Goal: Task Accomplishment & Management: Manage account settings

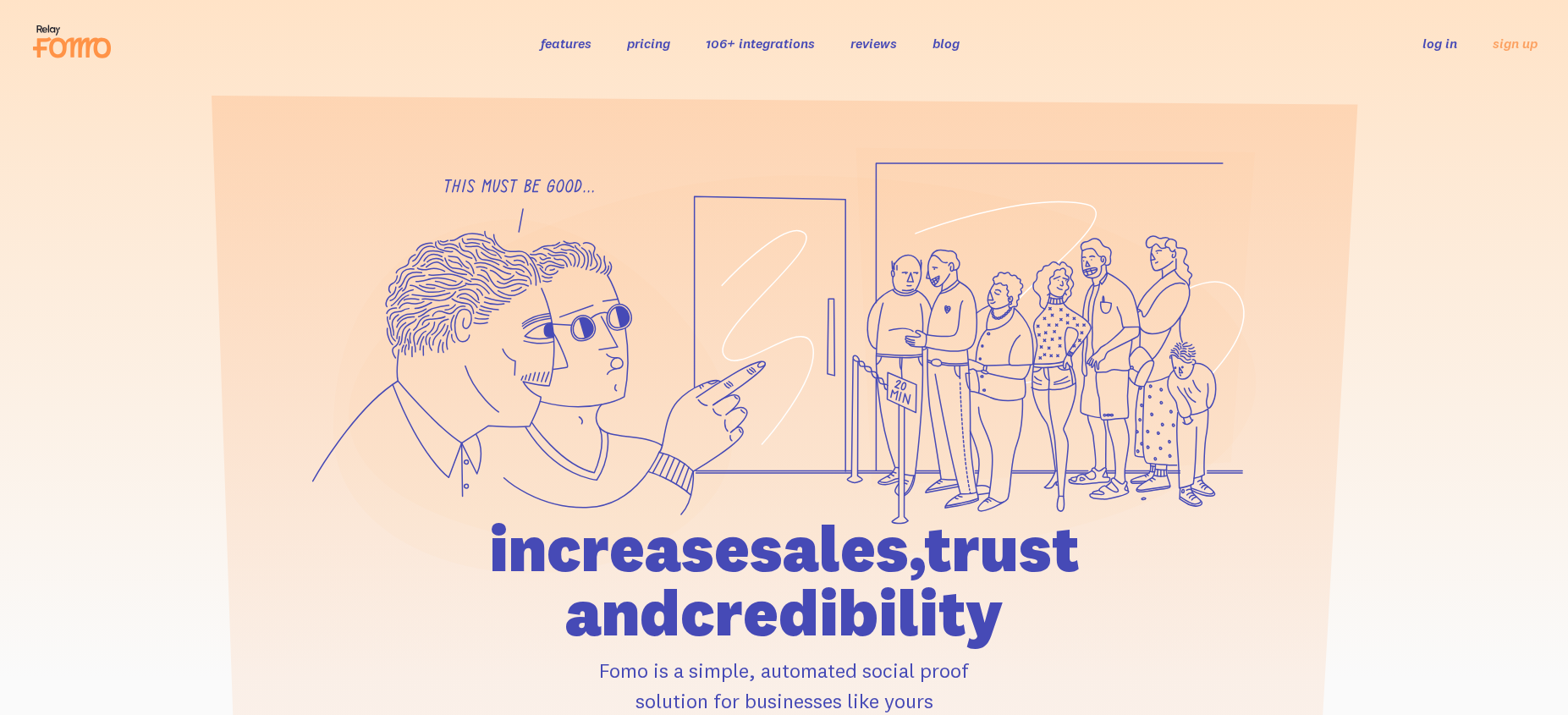
click at [1439, 43] on link "log in" at bounding box center [1440, 43] width 35 height 17
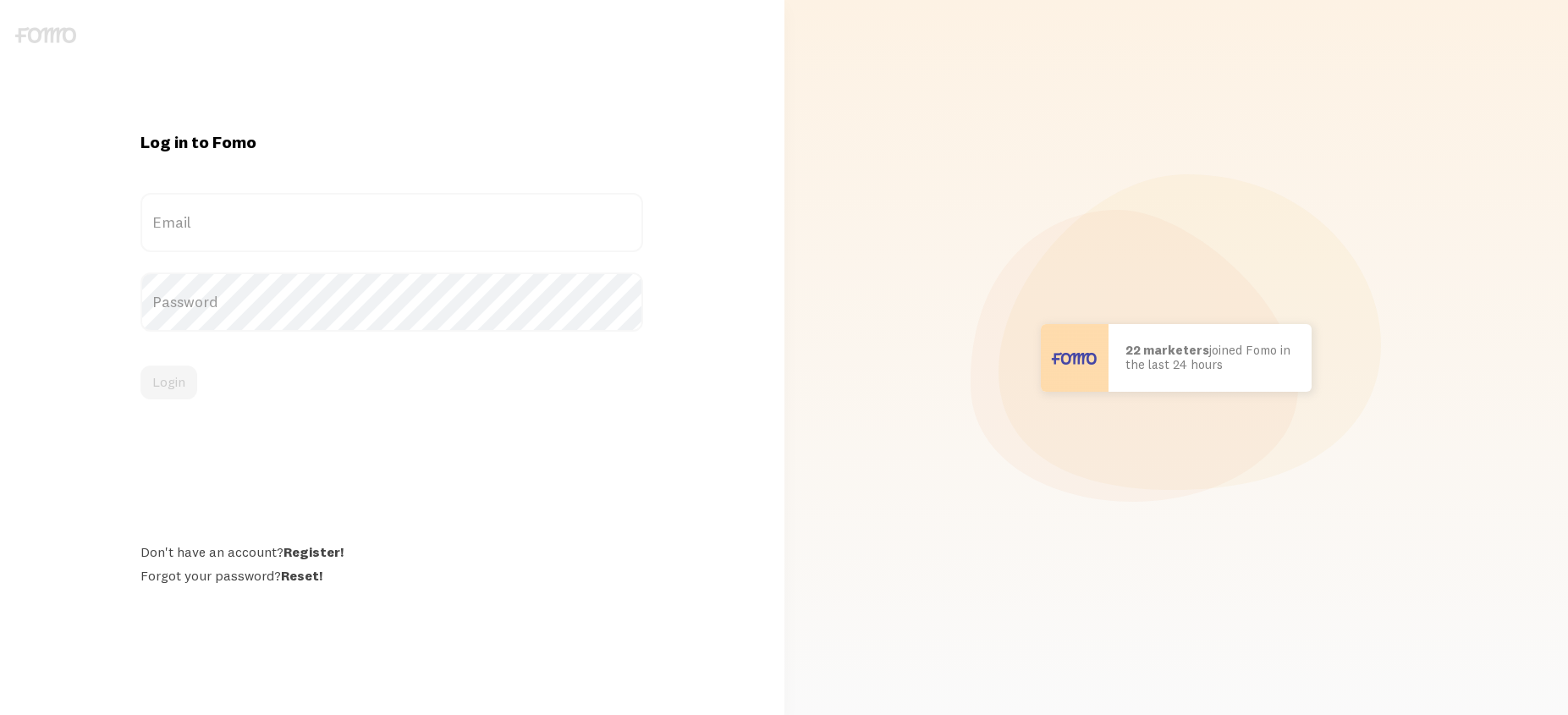
click at [373, 234] on label "Email" at bounding box center [391, 223] width 502 height 60
click at [373, 234] on input "Email" at bounding box center [391, 223] width 502 height 60
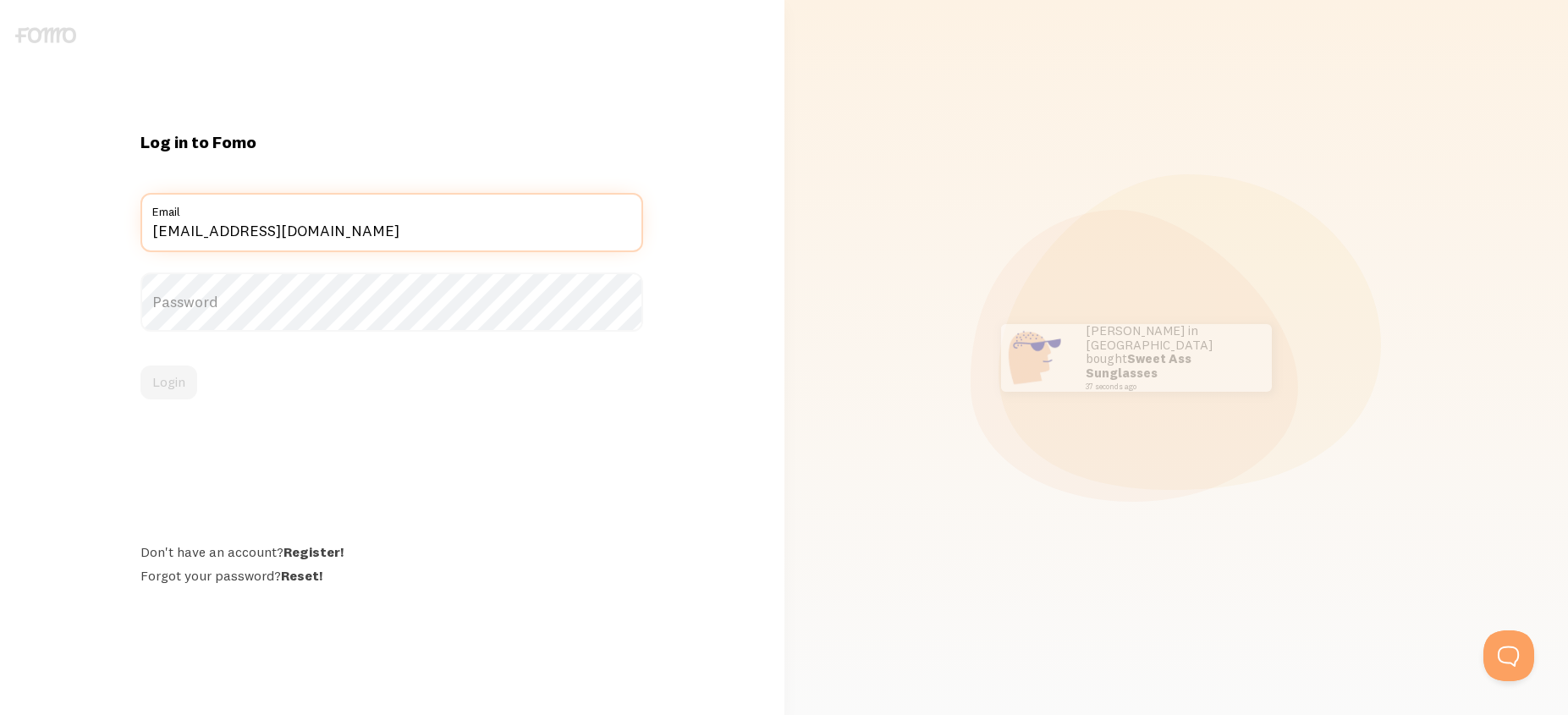
type input "[EMAIL_ADDRESS][DOMAIN_NAME]"
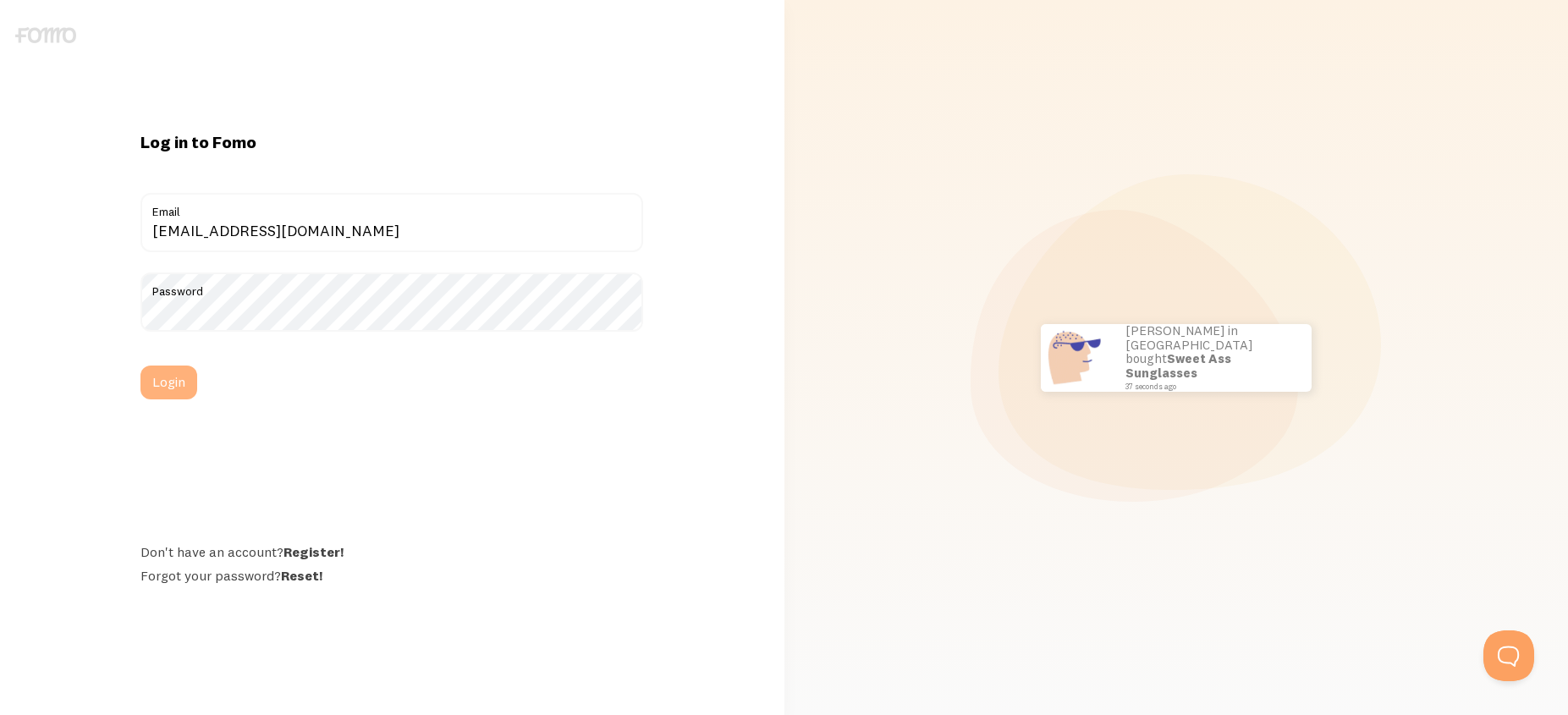
click at [154, 398] on button "Login" at bounding box center [168, 382] width 57 height 34
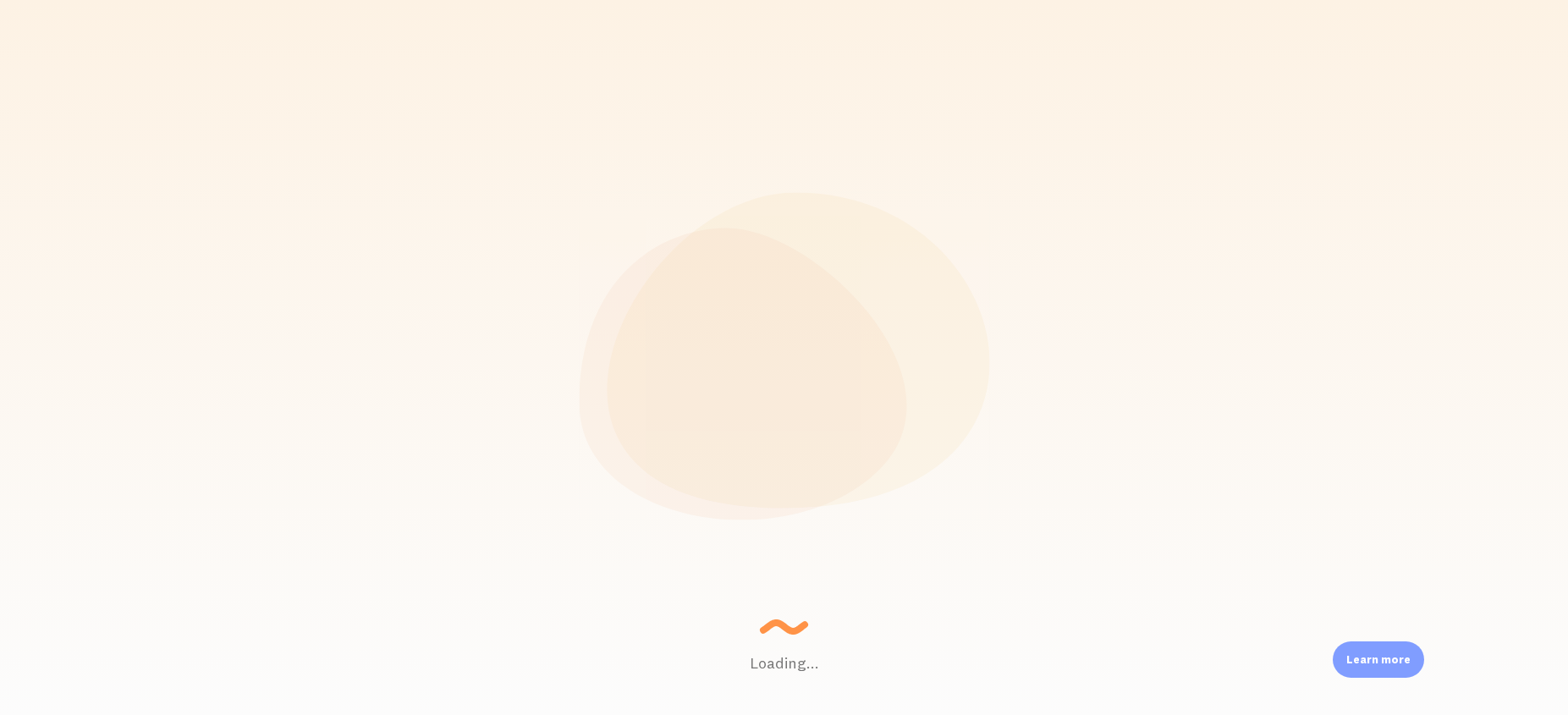
scroll to position [445, 1291]
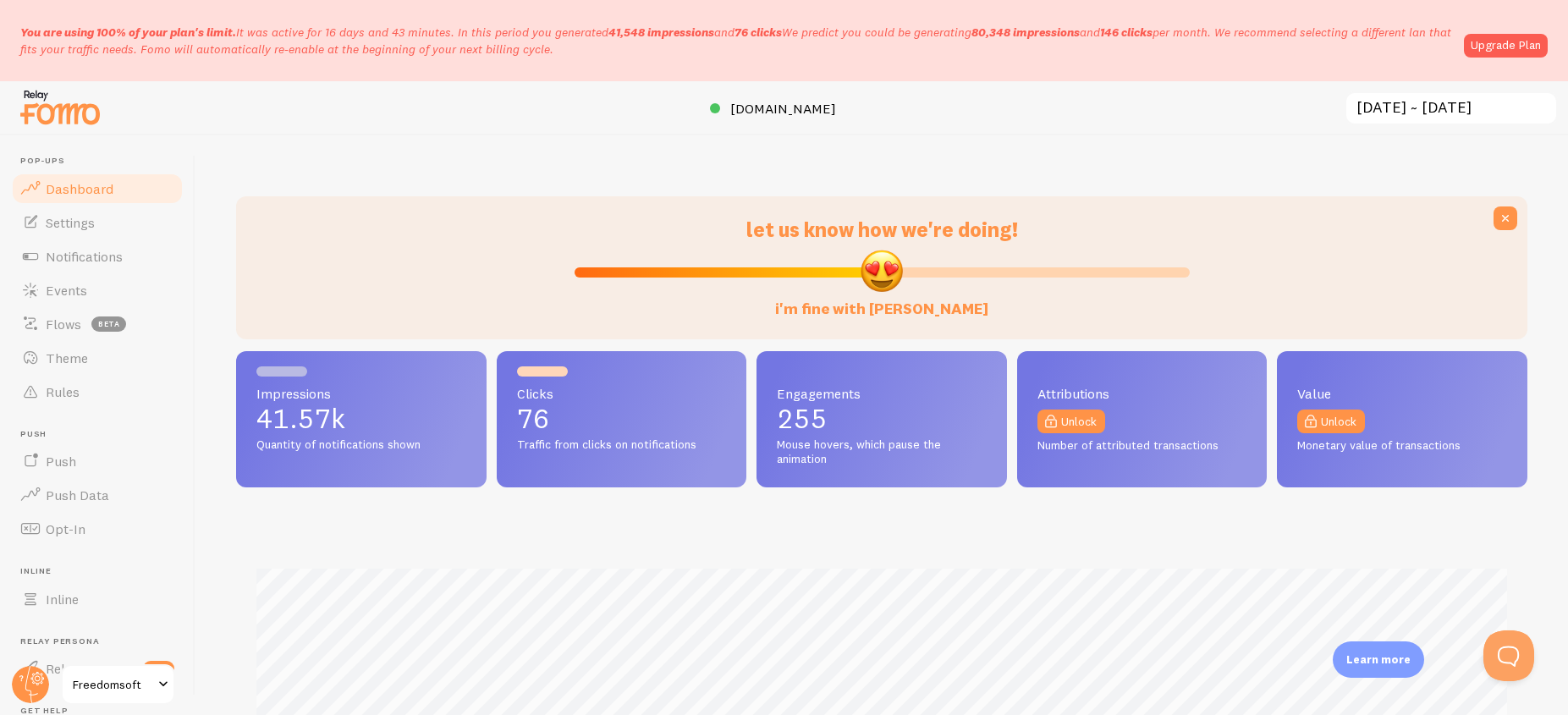
drag, startPoint x: 41, startPoint y: 35, endPoint x: 213, endPoint y: 37, distance: 172.0
click at [213, 37] on span "You are using 100% of your plan's limit." at bounding box center [128, 33] width 216 height 15
click at [214, 37] on span "You are using 100% of your plan's limit." at bounding box center [128, 33] width 216 height 15
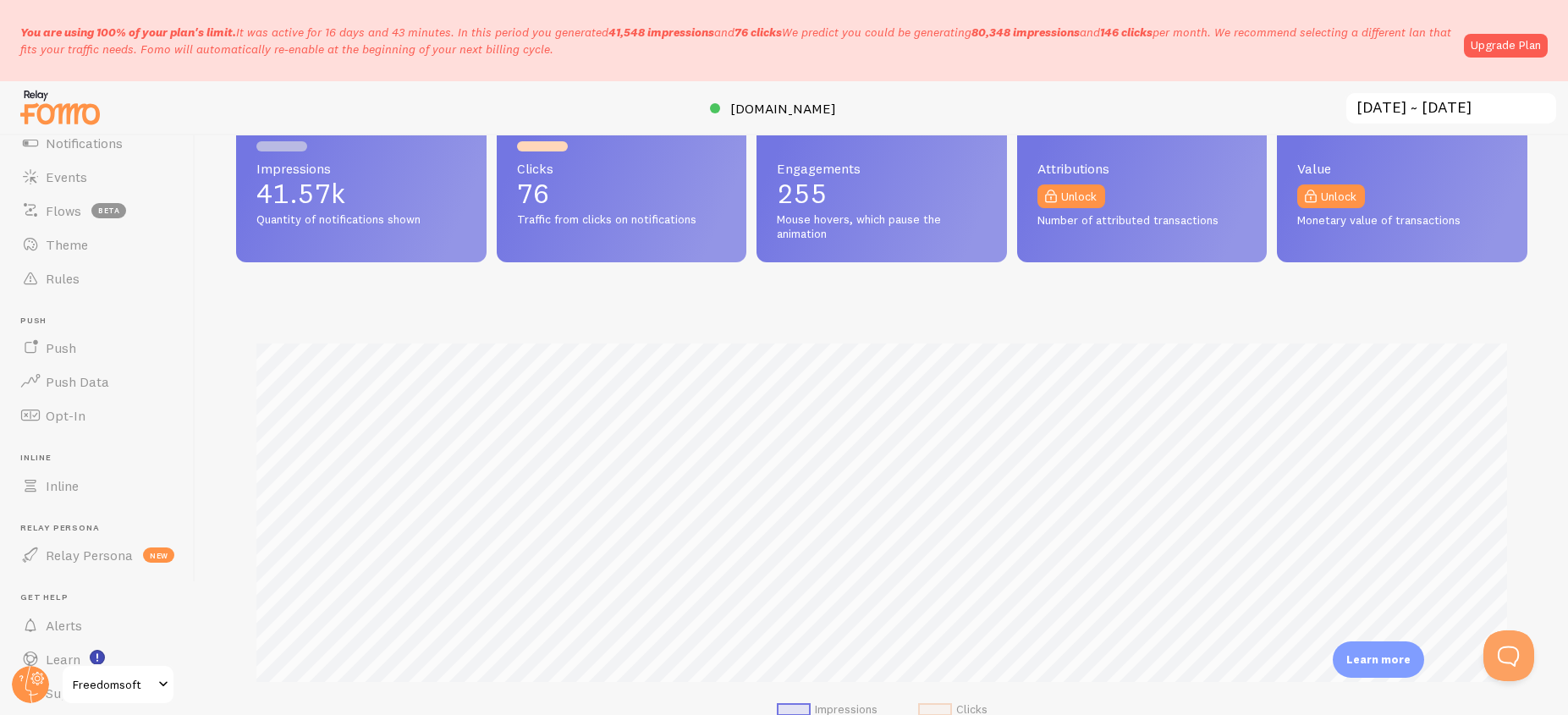
scroll to position [169, 0]
click at [117, 679] on span "Freedomsoft" at bounding box center [113, 684] width 81 height 20
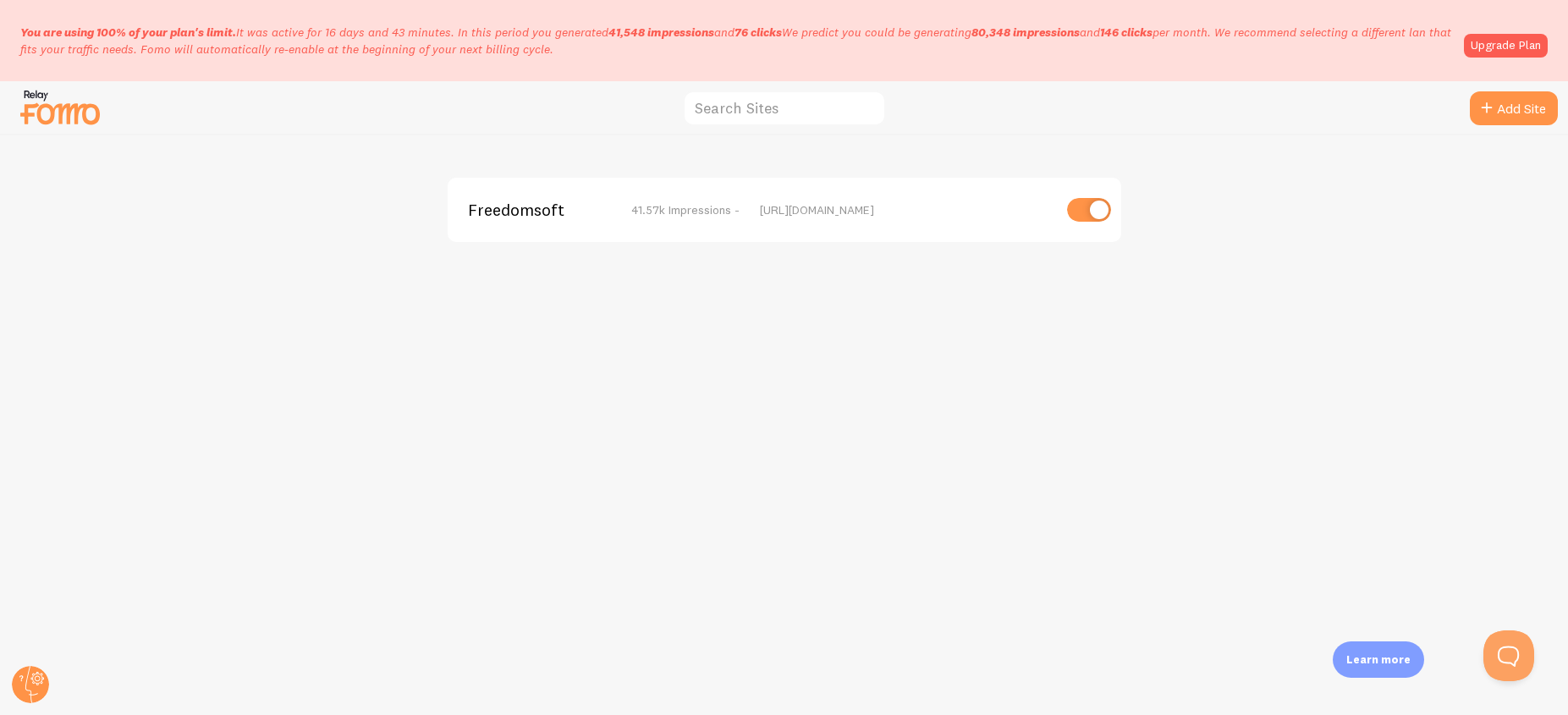
click at [61, 107] on img at bounding box center [61, 107] width 85 height 43
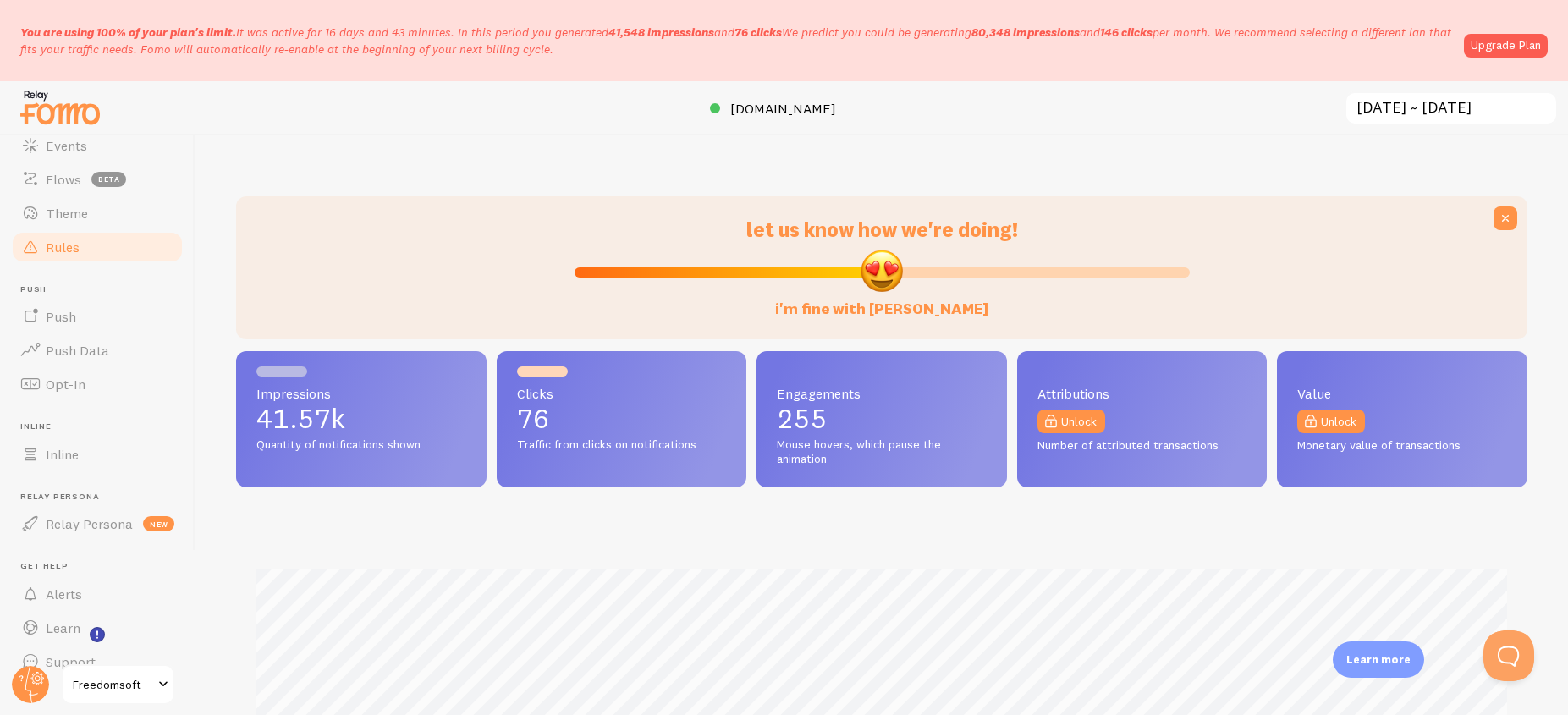
scroll to position [169, 0]
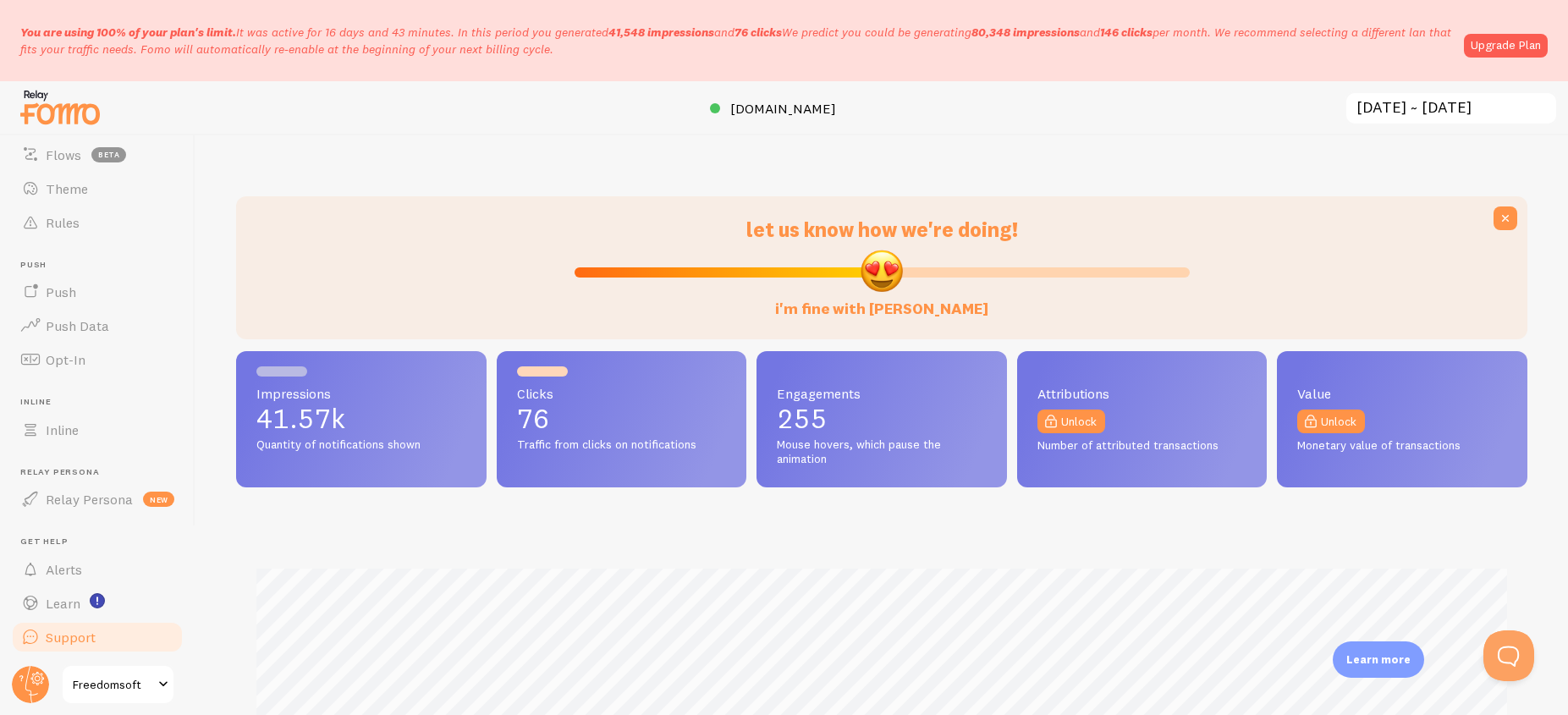
click at [61, 636] on span "Support" at bounding box center [71, 638] width 50 height 17
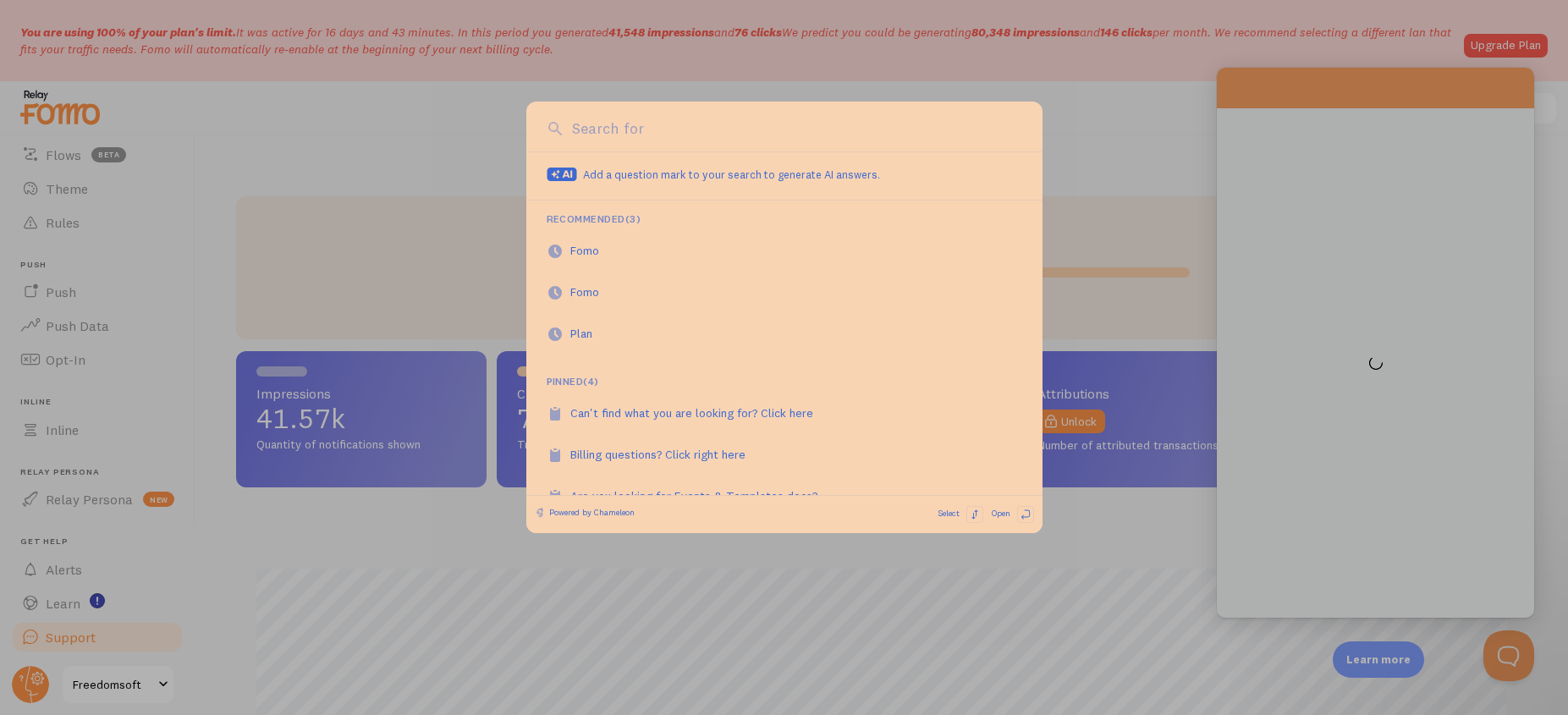
scroll to position [0, 0]
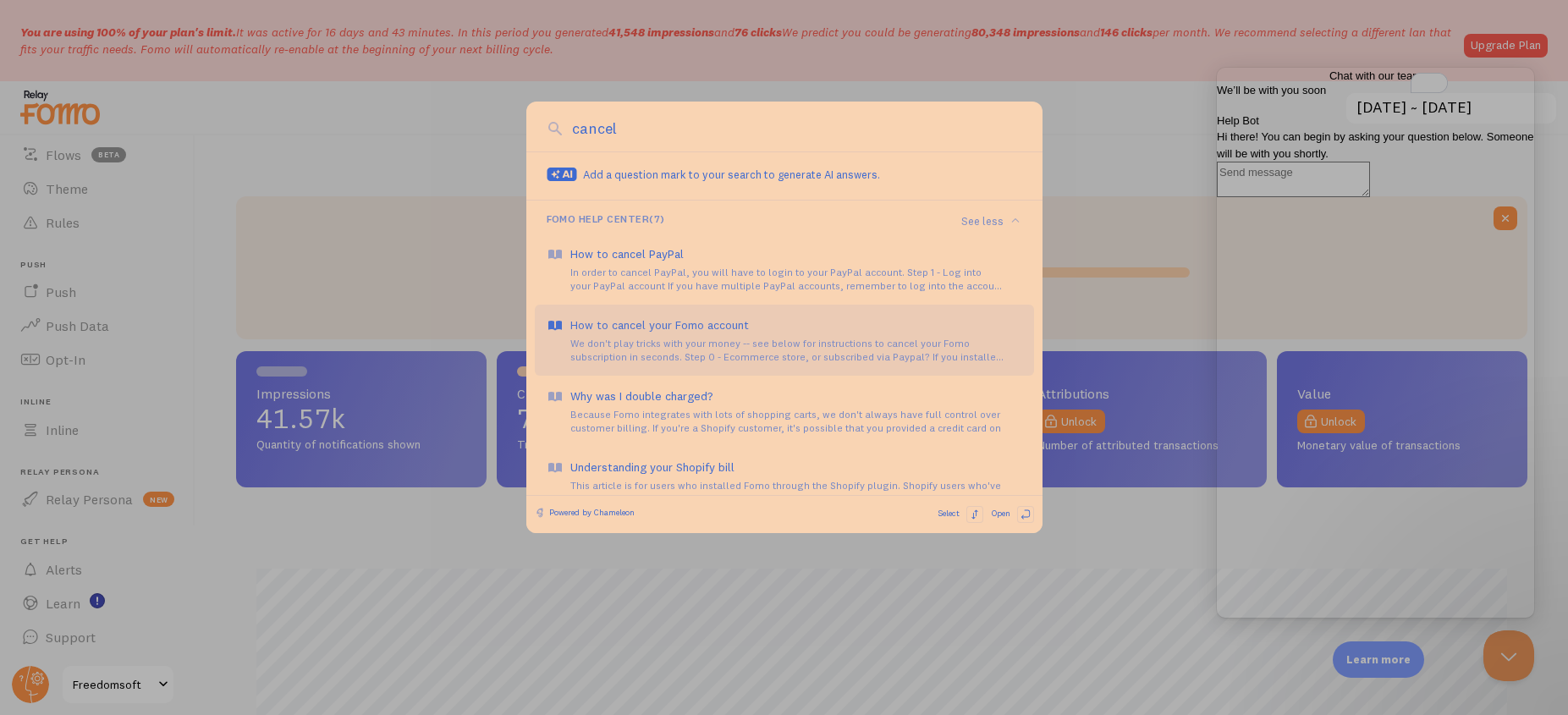
type input "cancel"
click at [773, 338] on div "We don't play tricks with your money -- see below for instructions to cancel yo…" at bounding box center [796, 351] width 452 height 27
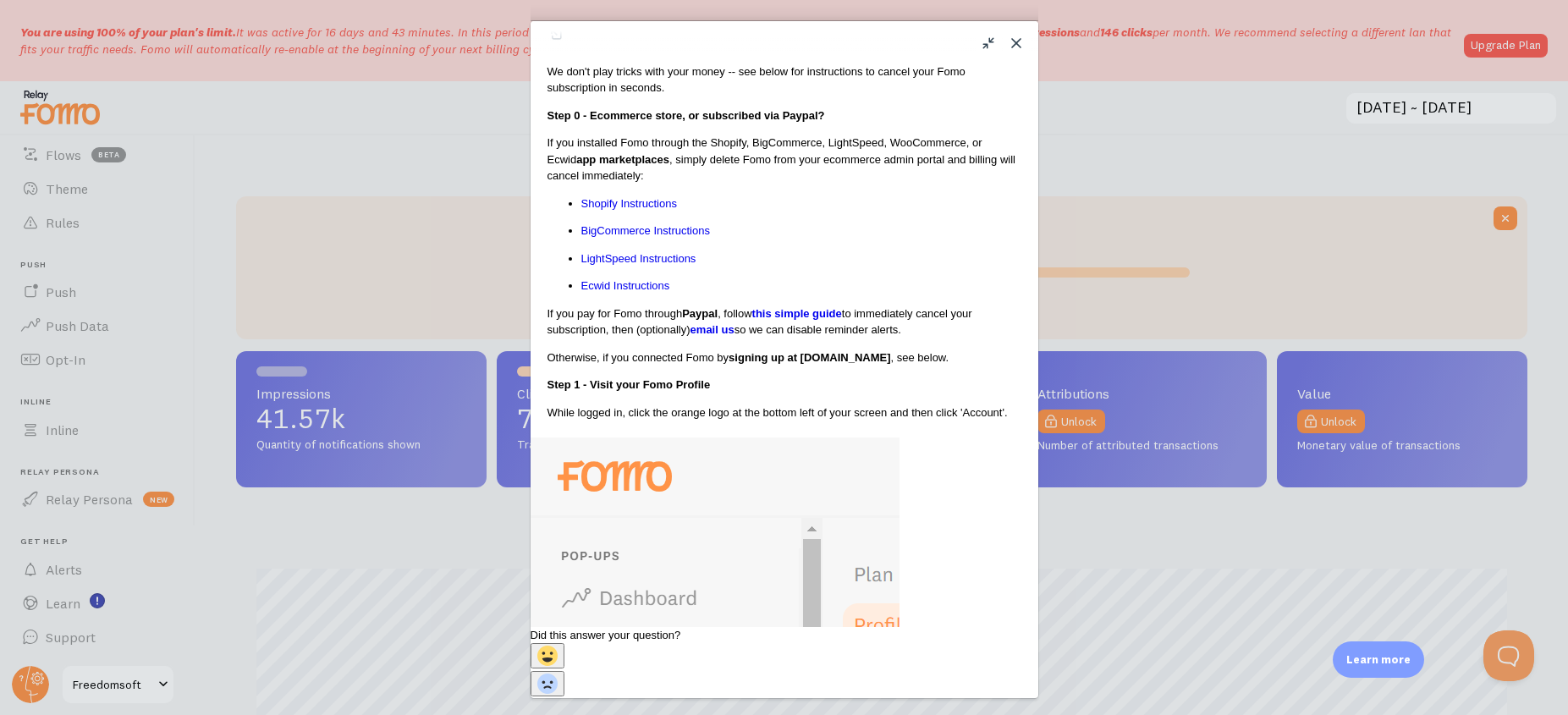
scroll to position [99, 0]
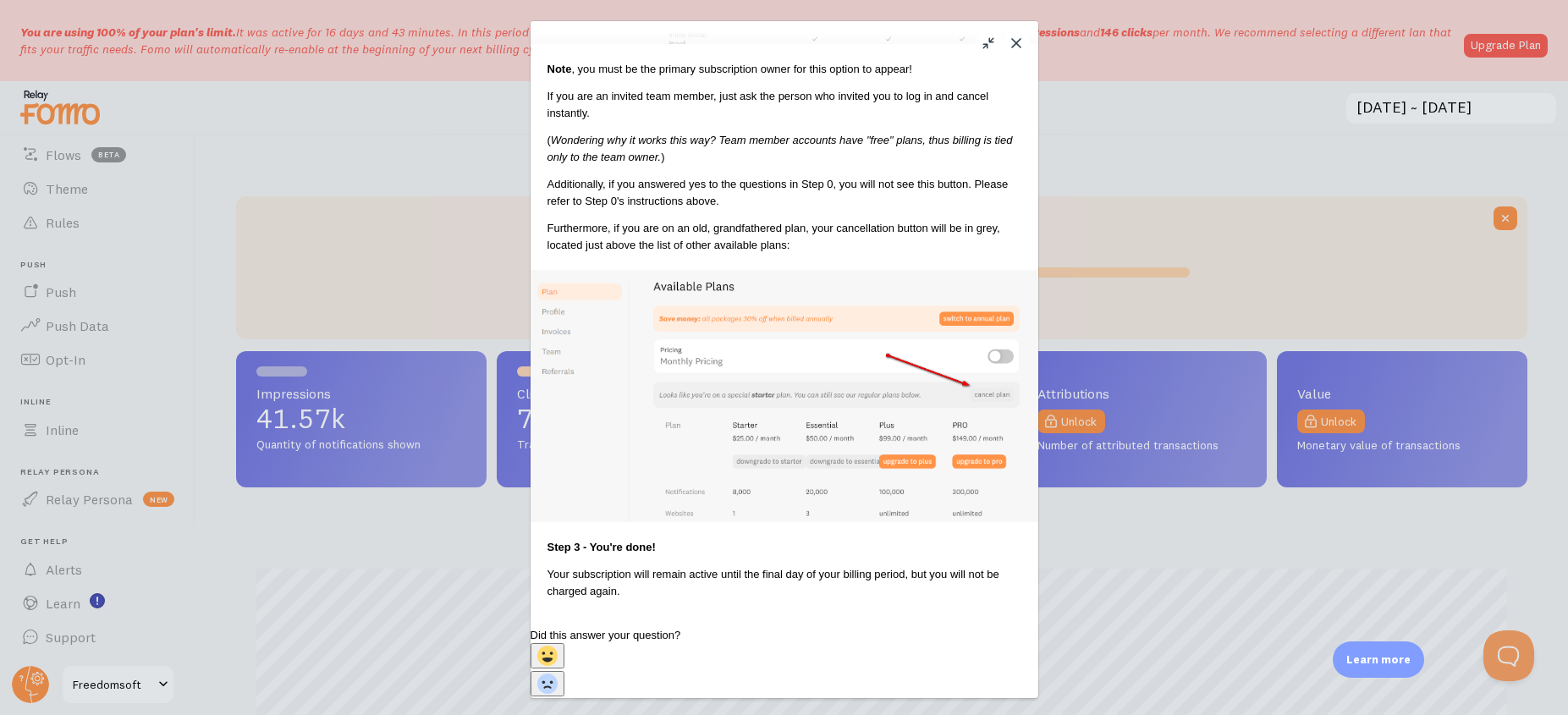
click at [1012, 44] on button "Close" at bounding box center [1017, 43] width 27 height 27
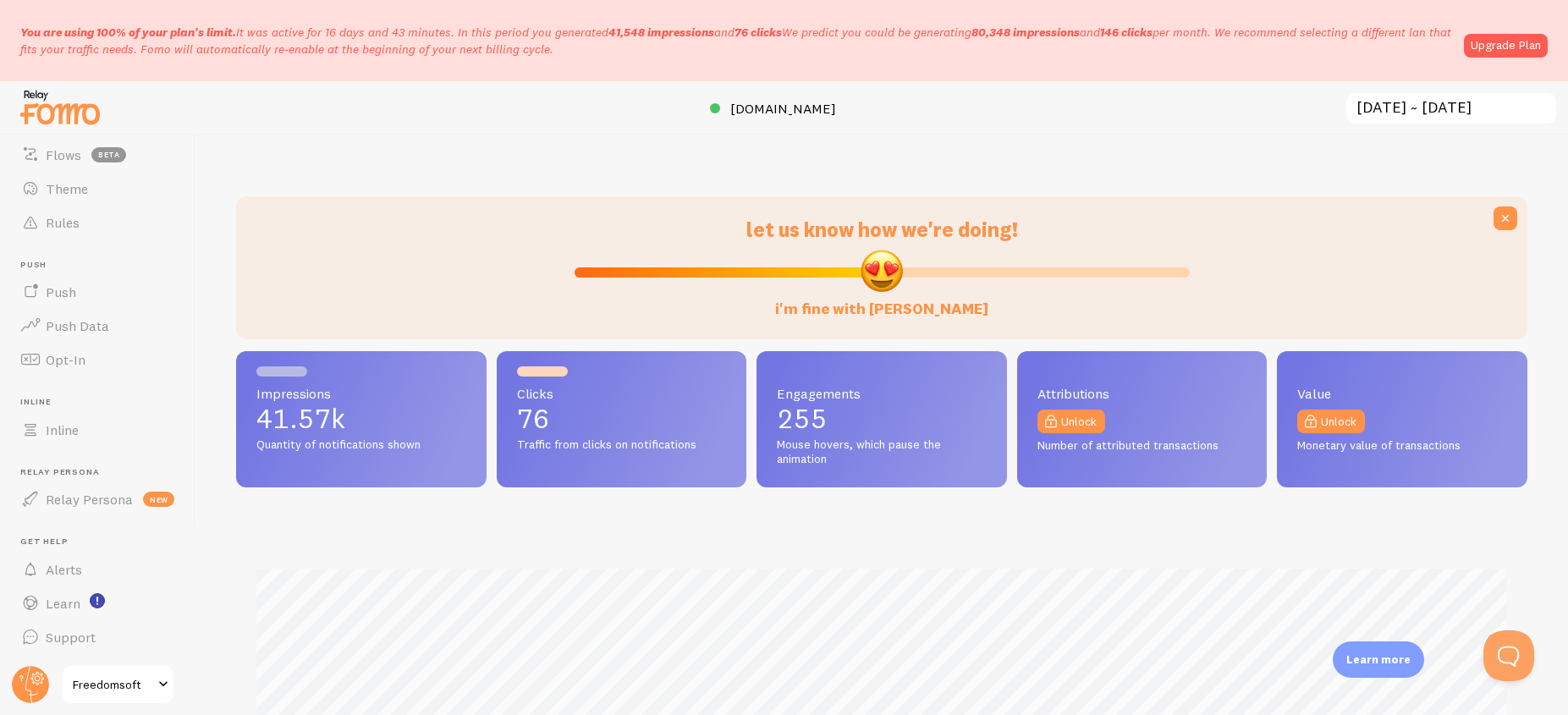
click at [161, 685] on span at bounding box center [162, 684] width 20 height 20
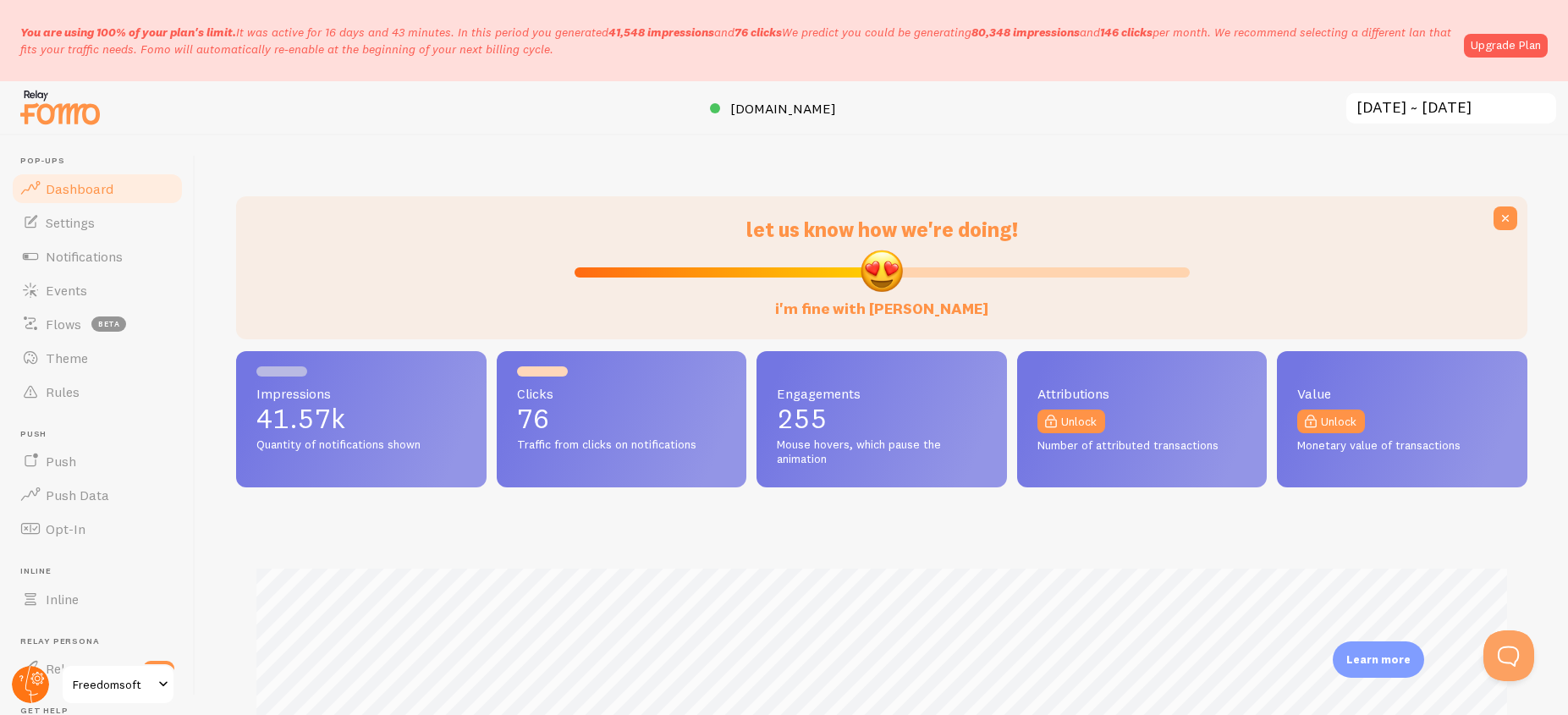
click at [32, 678] on circle at bounding box center [30, 684] width 37 height 37
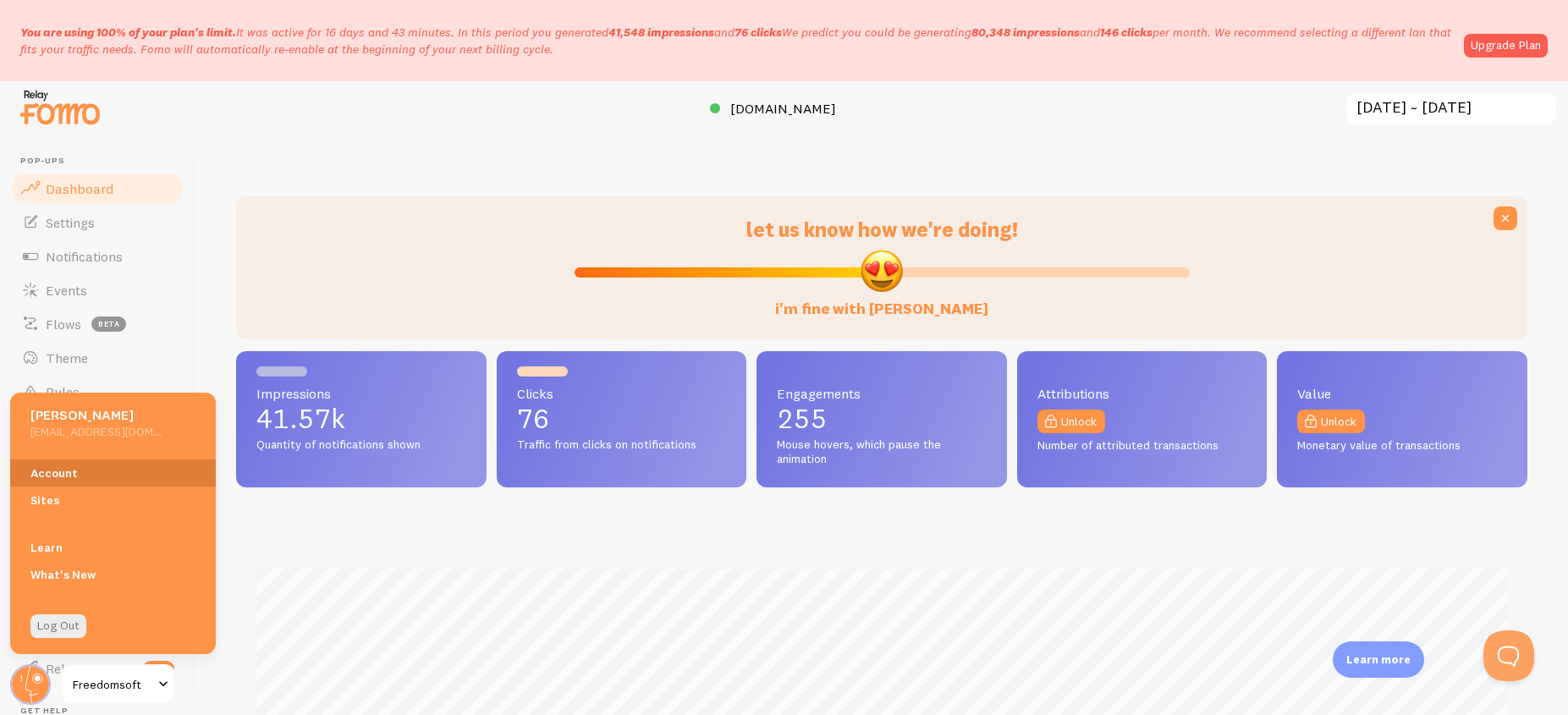
click at [56, 460] on link "Account" at bounding box center [113, 473] width 206 height 27
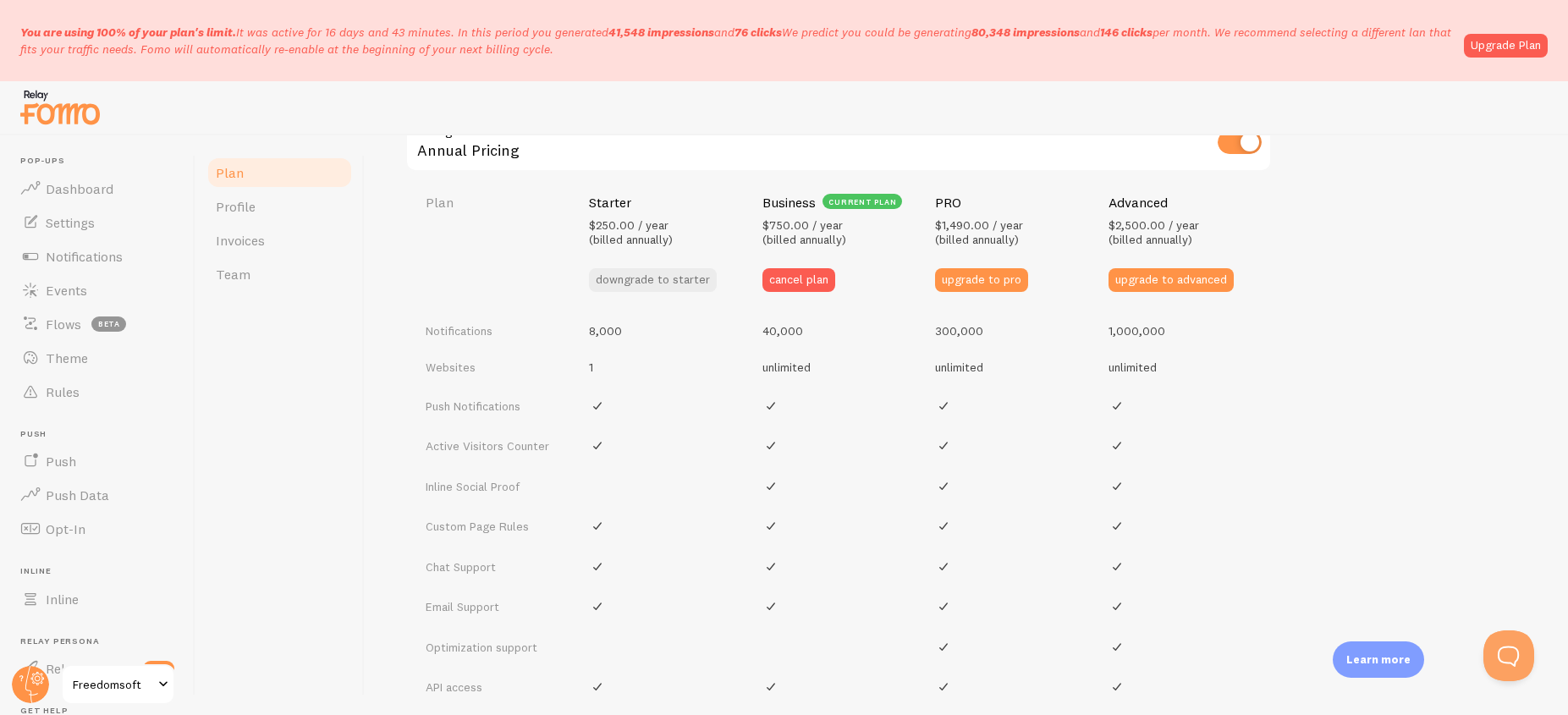
scroll to position [682, 0]
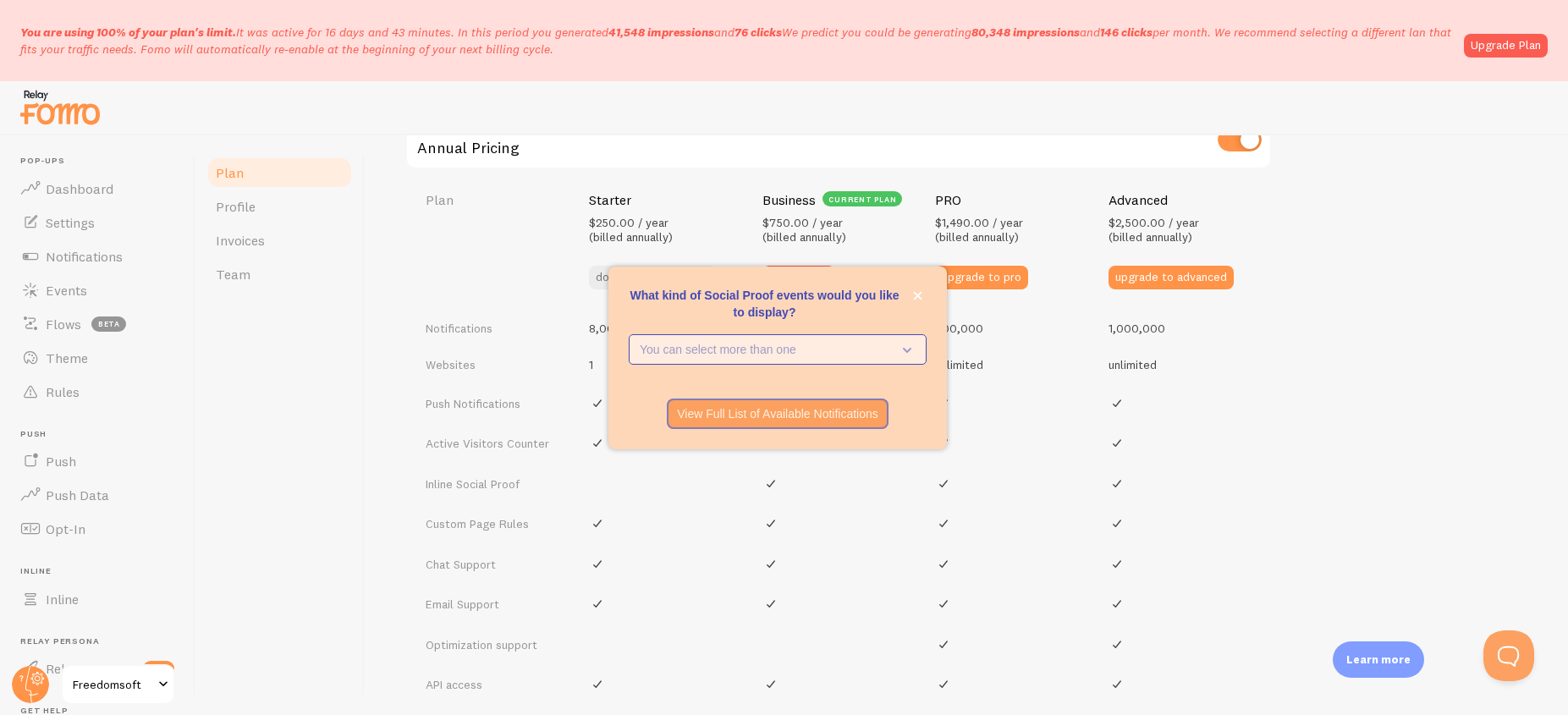
click at [787, 345] on p "You can select more than one" at bounding box center [766, 350] width 253 height 17
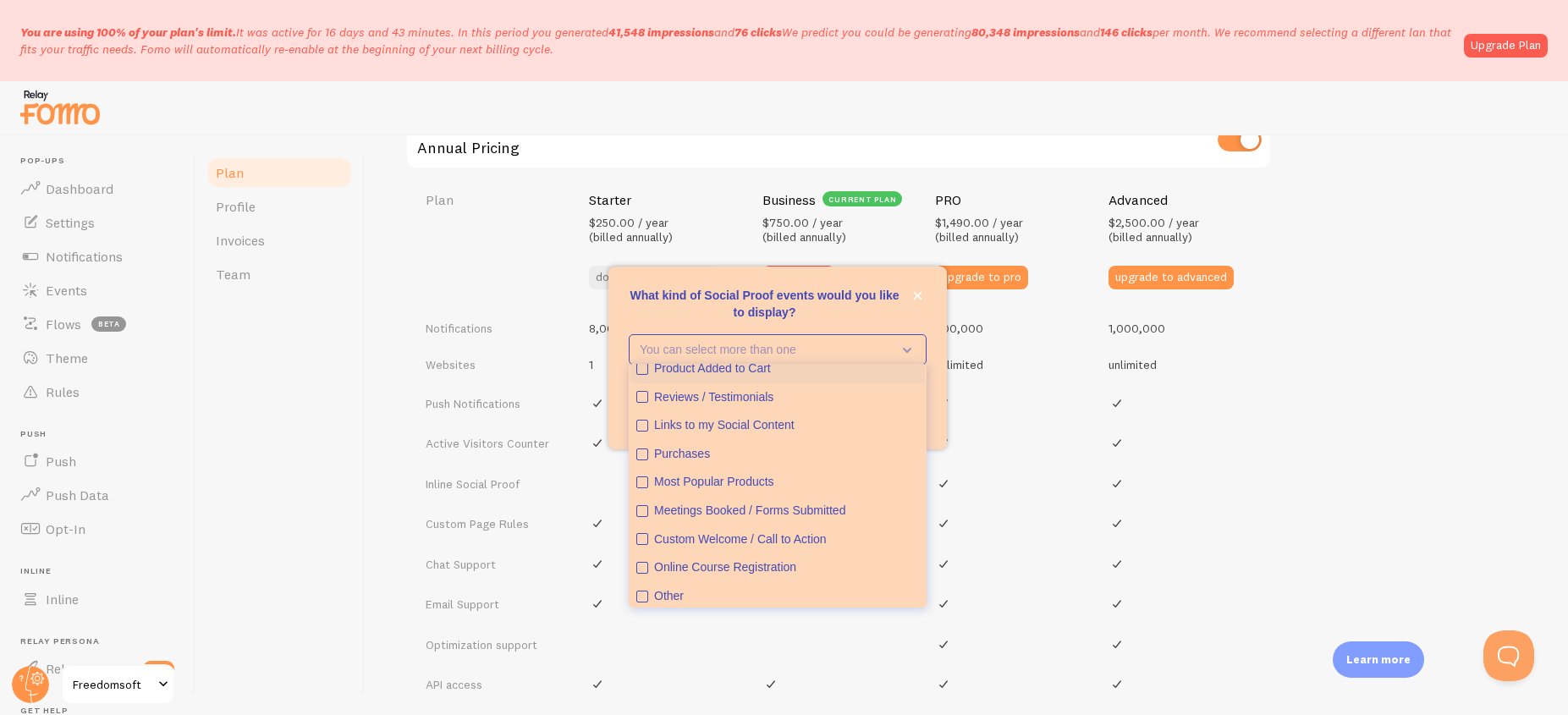
scroll to position [43, 0]
click at [921, 296] on icon "close," at bounding box center [919, 296] width 10 height 10
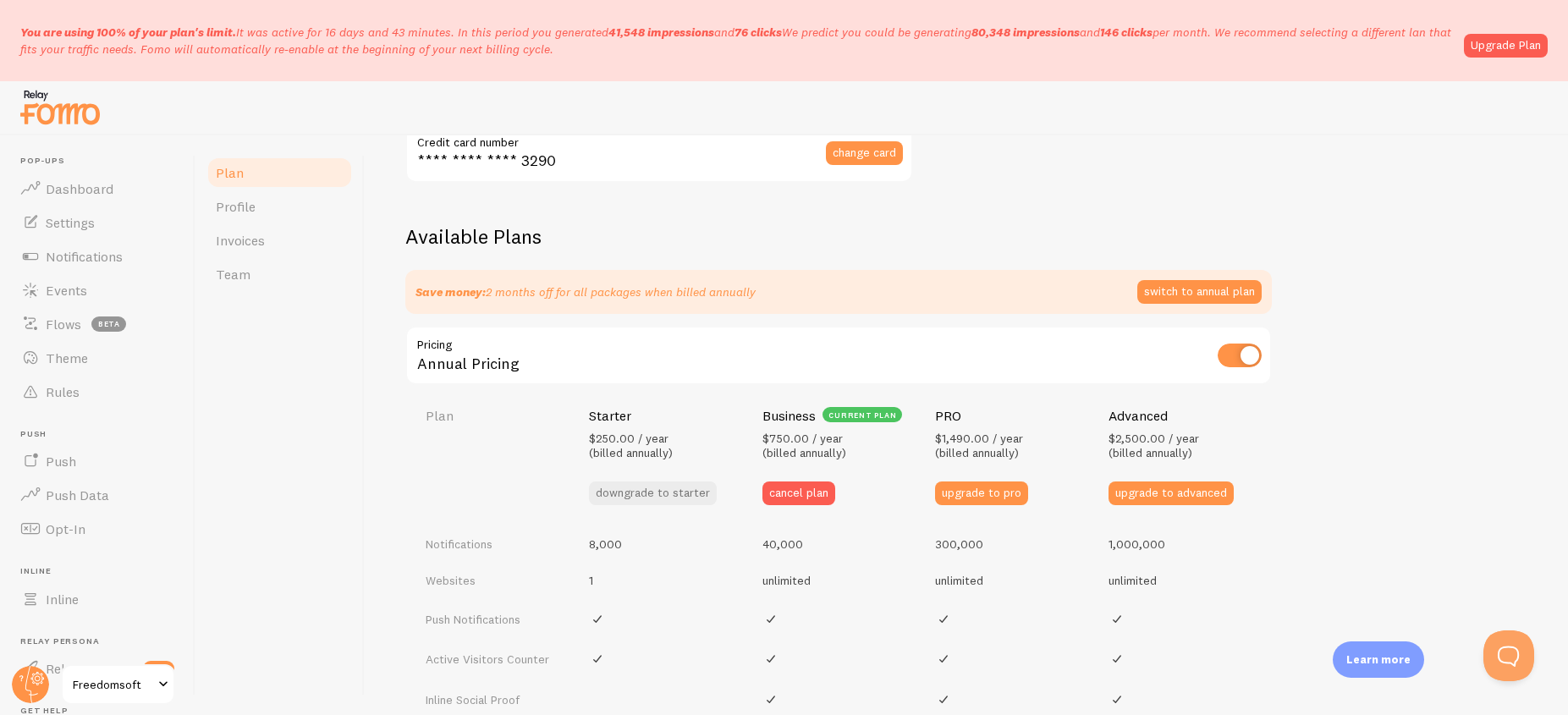
scroll to position [0, 0]
